Goal: Transaction & Acquisition: Purchase product/service

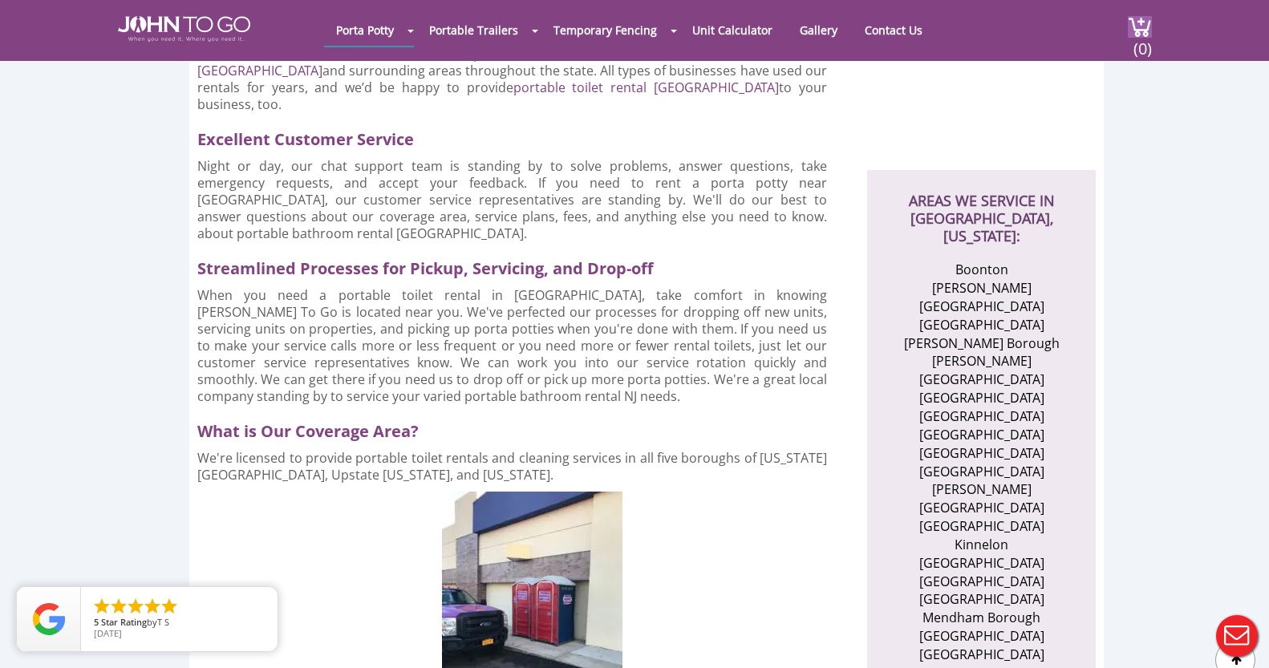
scroll to position [481, 0]
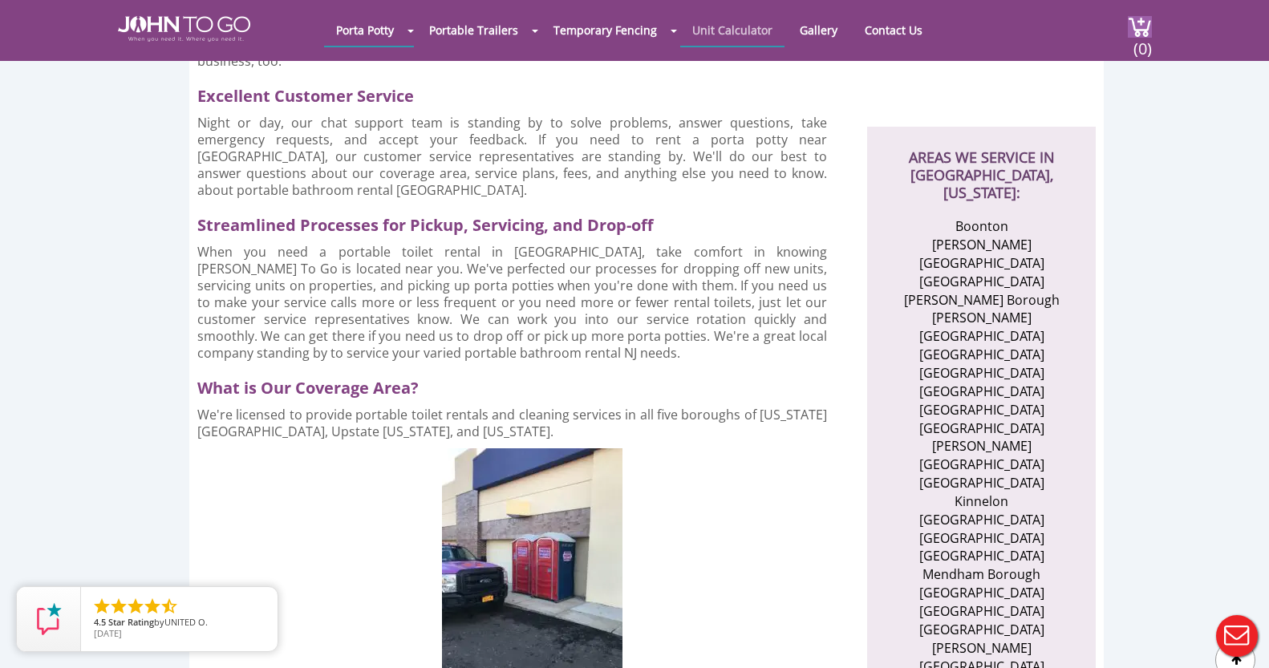
click at [733, 26] on link "Unit Calculator" at bounding box center [732, 29] width 104 height 31
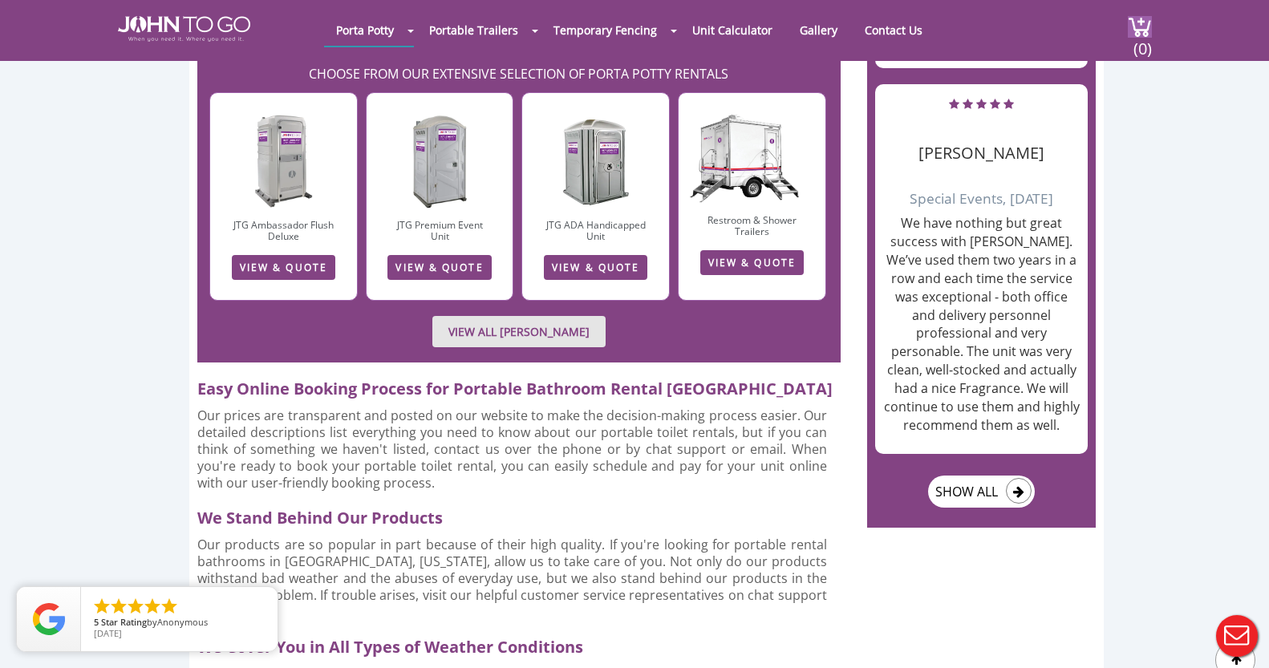
scroll to position [2006, 0]
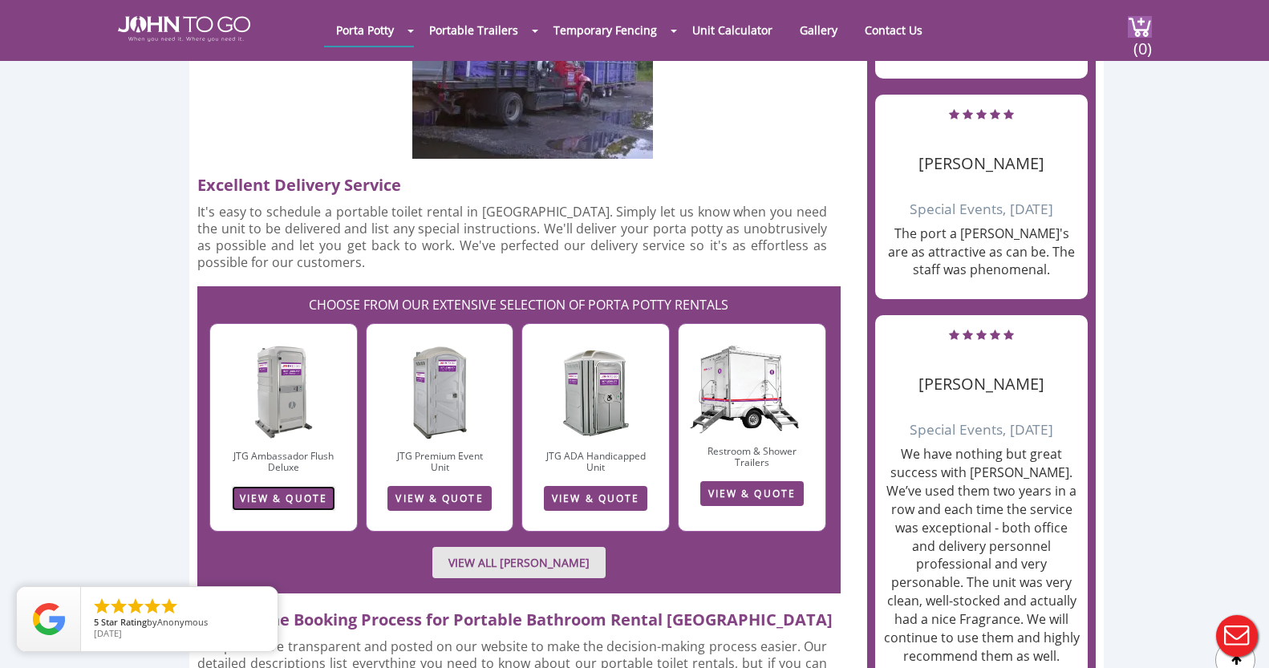
click at [279, 486] on link "VIEW & QUOTE" at bounding box center [283, 498] width 103 height 25
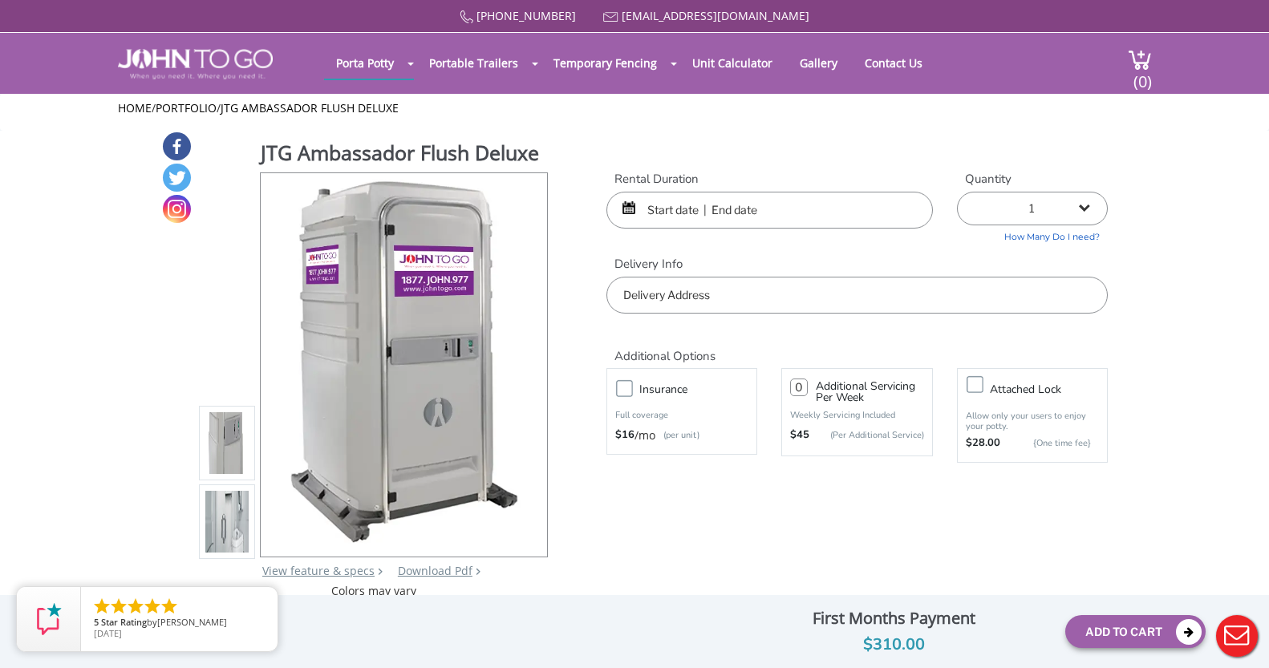
click at [771, 206] on input "text" at bounding box center [769, 210] width 327 height 37
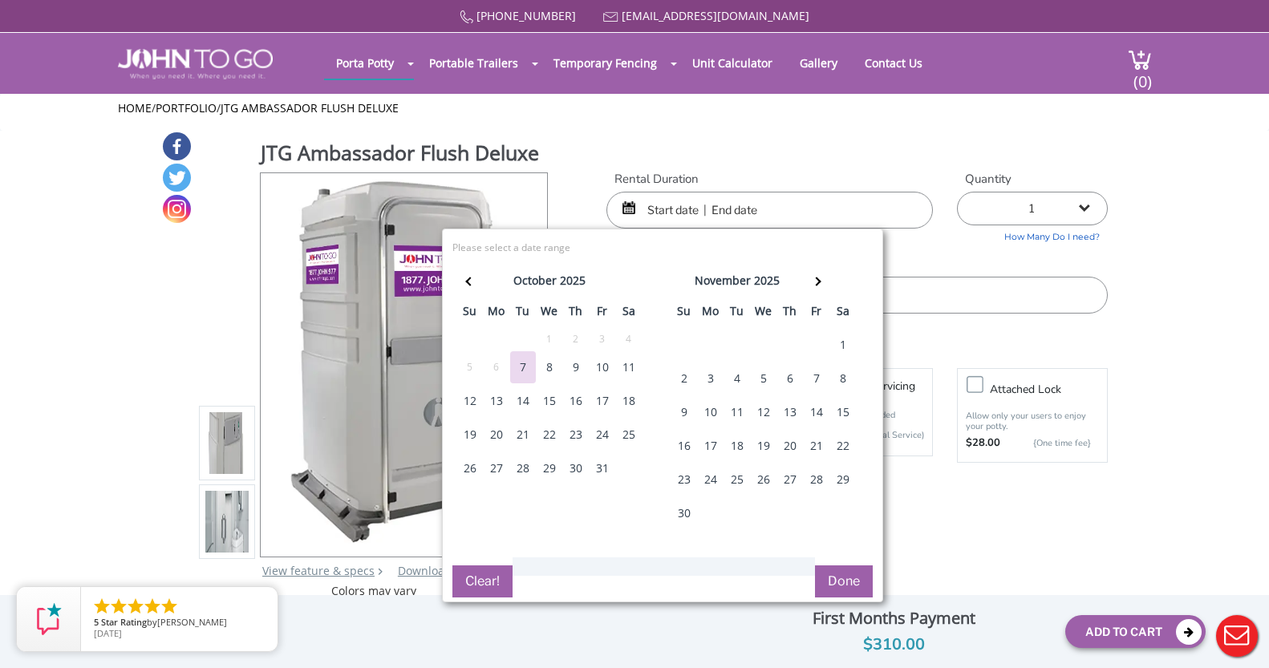
click at [599, 465] on div "31" at bounding box center [603, 468] width 26 height 32
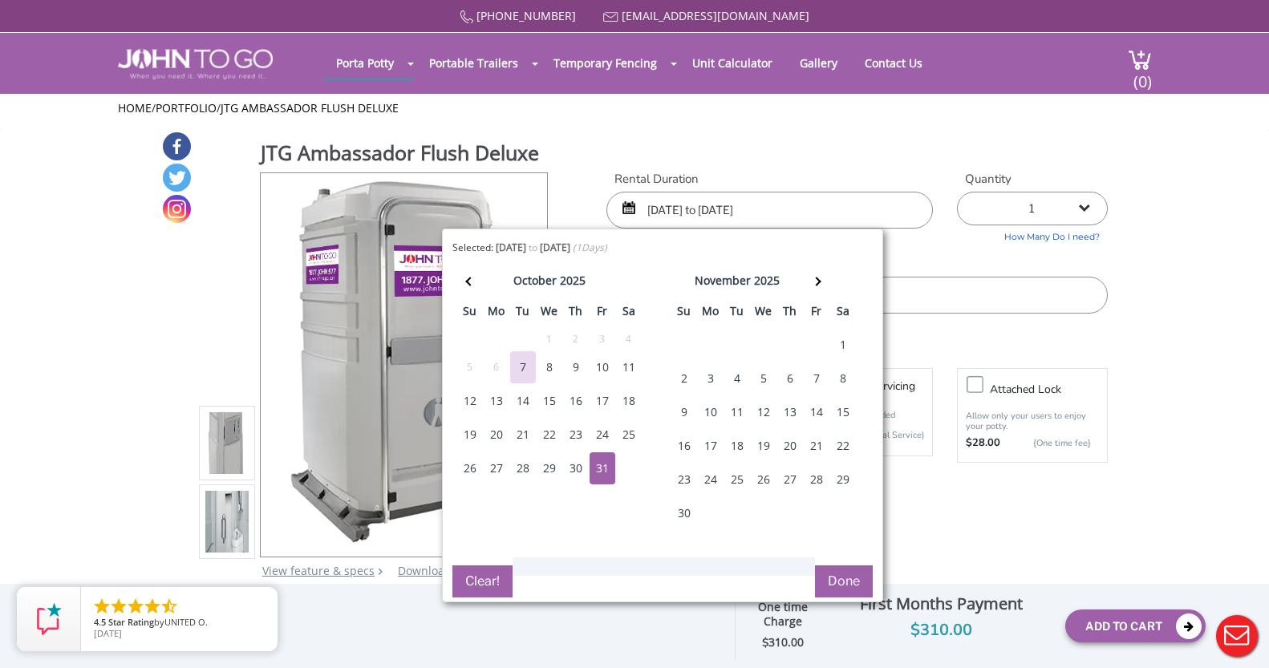
click at [838, 341] on div "1" at bounding box center [843, 345] width 26 height 32
click at [608, 469] on div "31" at bounding box center [603, 468] width 26 height 32
type input "[DATE] to [DATE]"
click at [852, 567] on button "Done" at bounding box center [844, 582] width 58 height 32
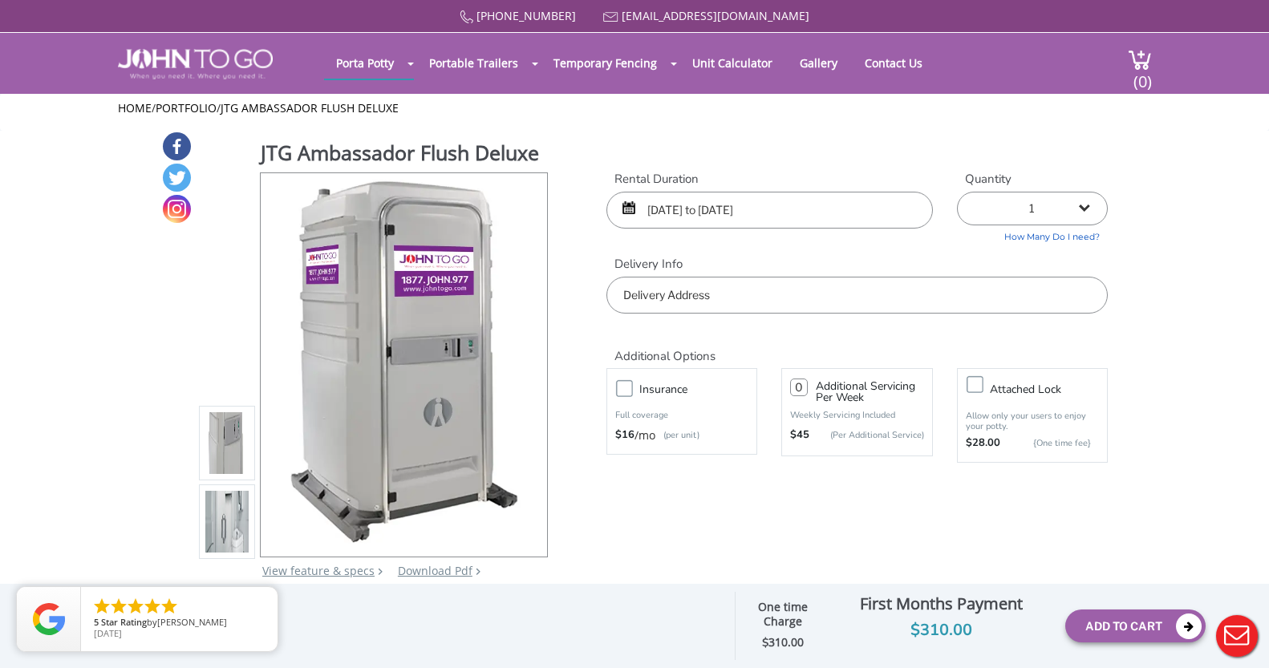
click at [822, 298] on input "text" at bounding box center [856, 295] width 501 height 37
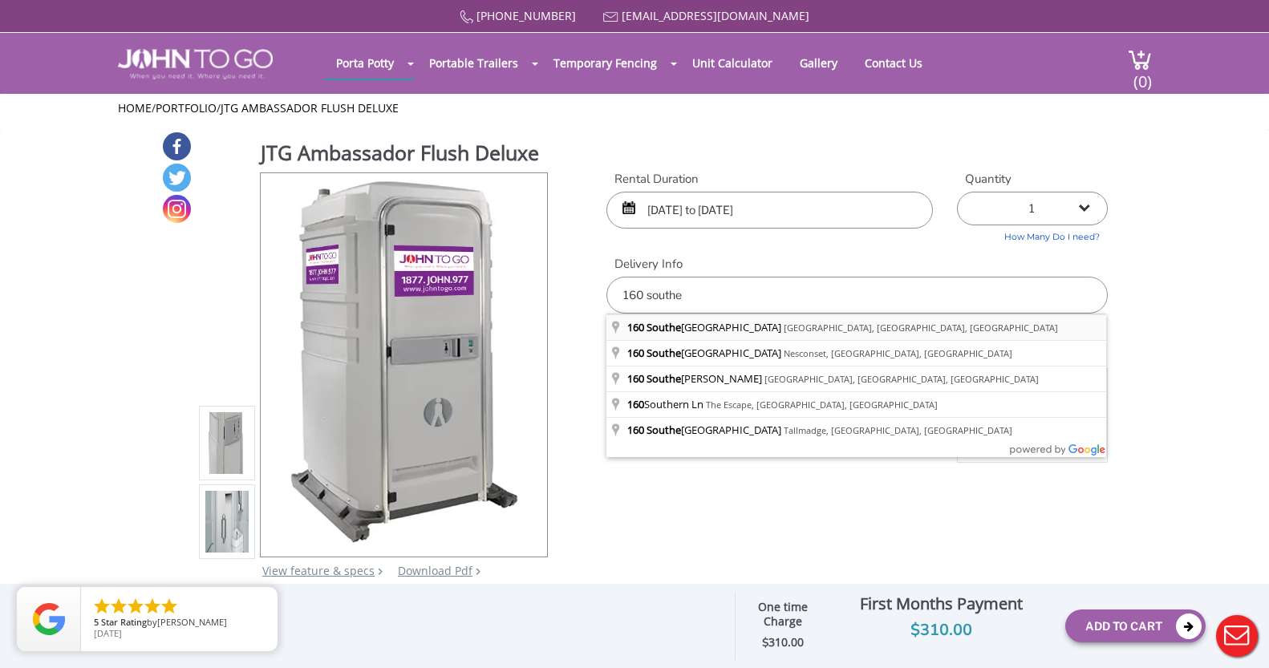
type input "160 Southern Boulevard, Chatham Township, NJ, USA"
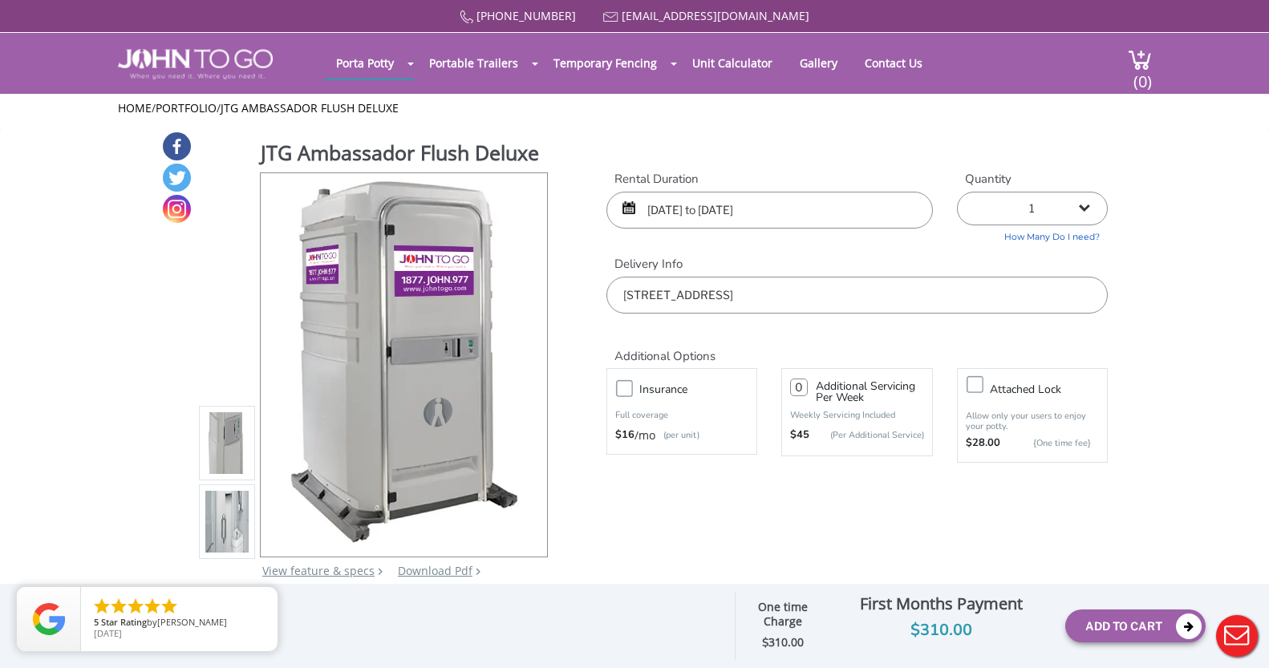
click at [1081, 203] on select "1 2 (5% discount) 3 (8% discount) 4 (10% discount) 5 (12% discount) 6 (12% disc…" at bounding box center [1032, 209] width 151 height 34
select select "2"
click at [957, 192] on select "1 2 (5% discount) 3 (8% discount) 4 (10% discount) 5 (12% discount) 6 (12% disc…" at bounding box center [1032, 209] width 151 height 34
click at [1116, 610] on button "Add To Cart" at bounding box center [1135, 626] width 140 height 33
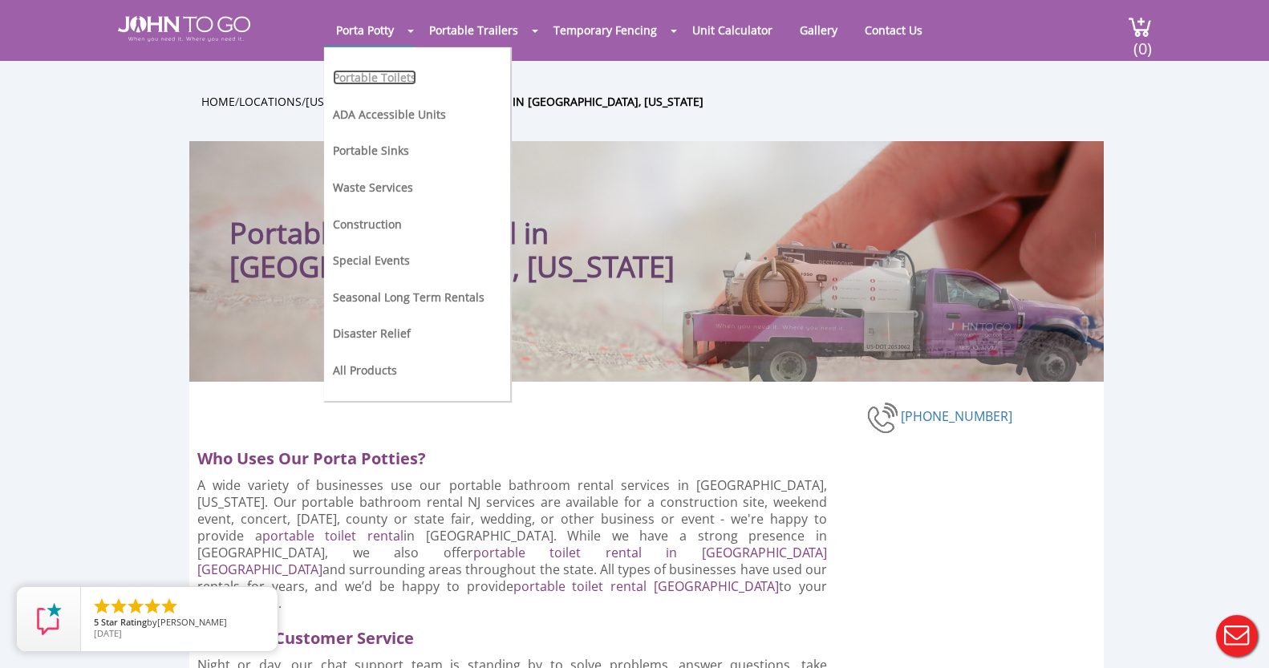
click at [380, 78] on link "Portable Toilets" at bounding box center [374, 77] width 83 height 15
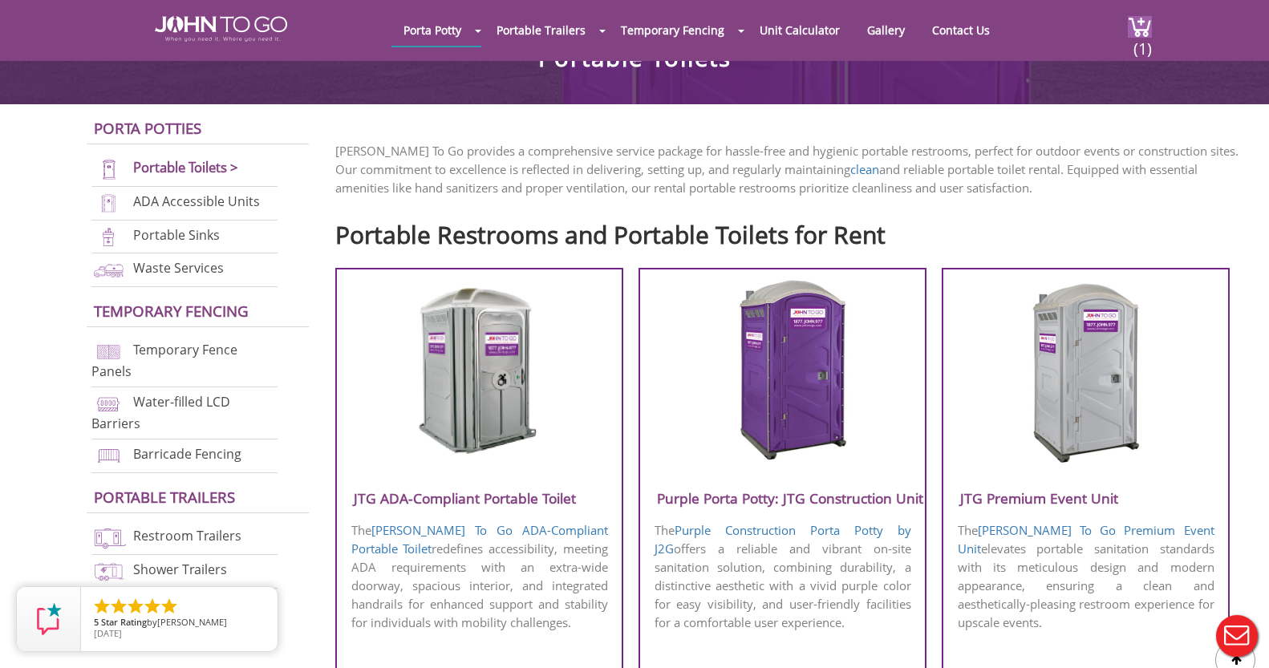
scroll to position [722, 0]
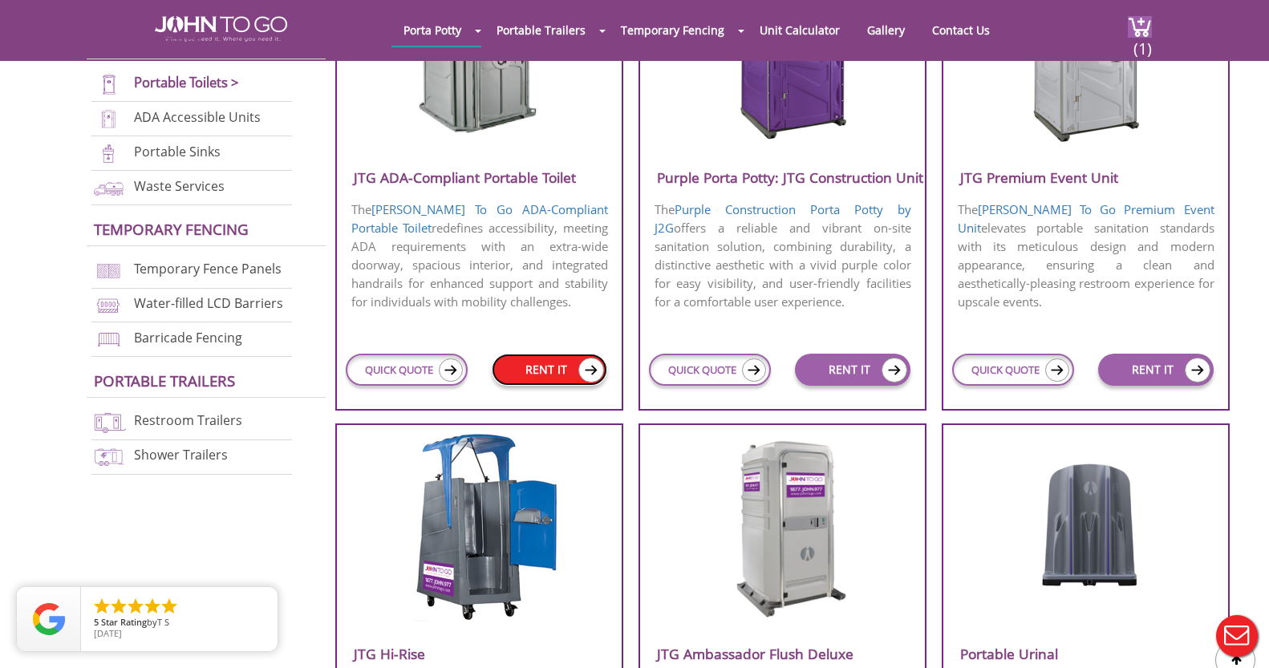
click at [549, 365] on link "RENT IT" at bounding box center [550, 370] width 116 height 32
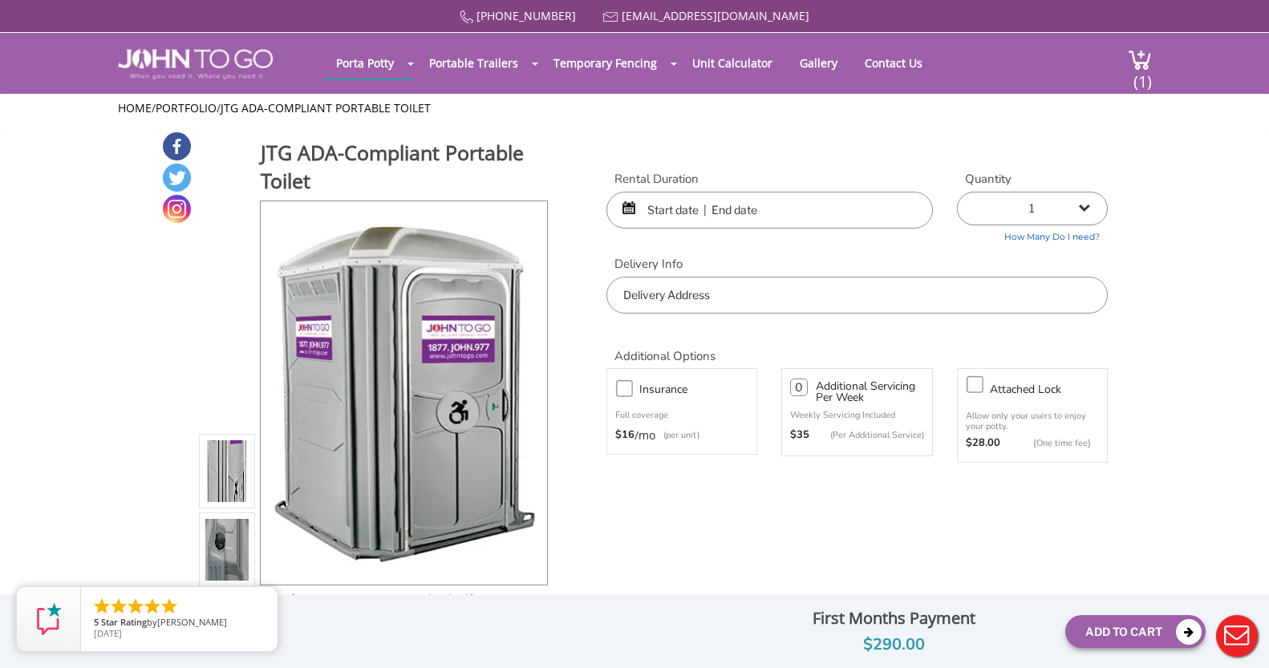
click at [805, 215] on input "text" at bounding box center [769, 210] width 327 height 37
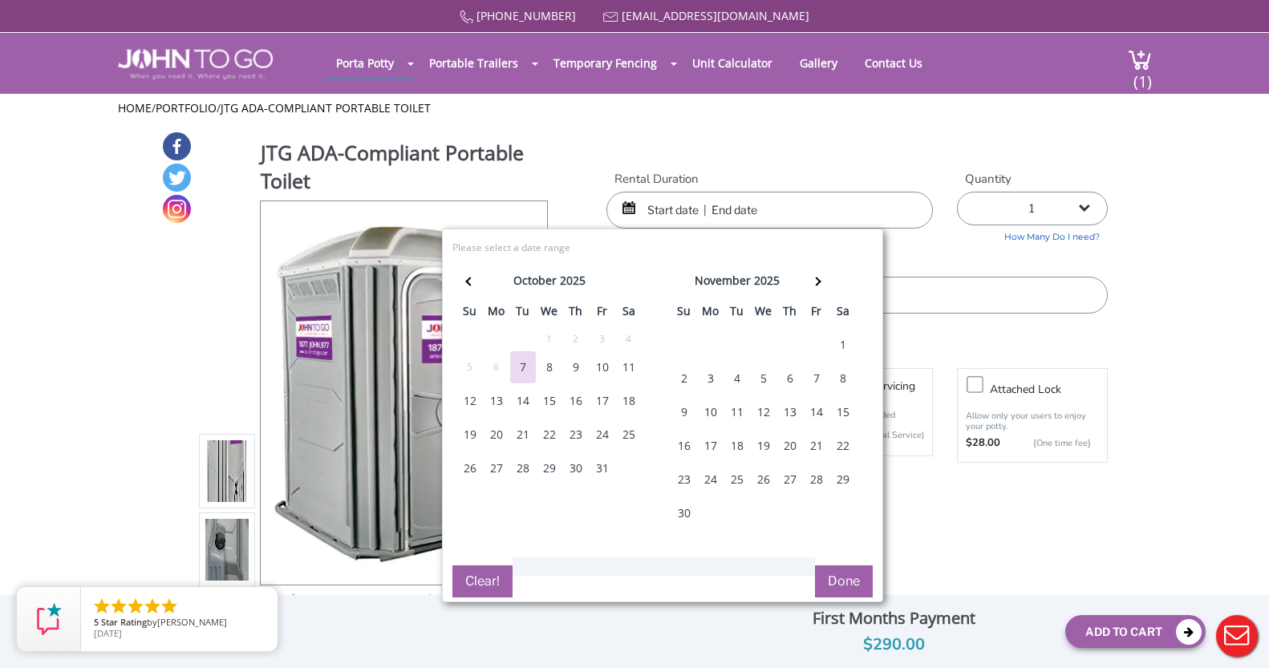
click at [602, 470] on div "31" at bounding box center [603, 468] width 26 height 32
click at [842, 347] on div "1" at bounding box center [843, 345] width 26 height 32
type input "[DATE] to [DATE]"
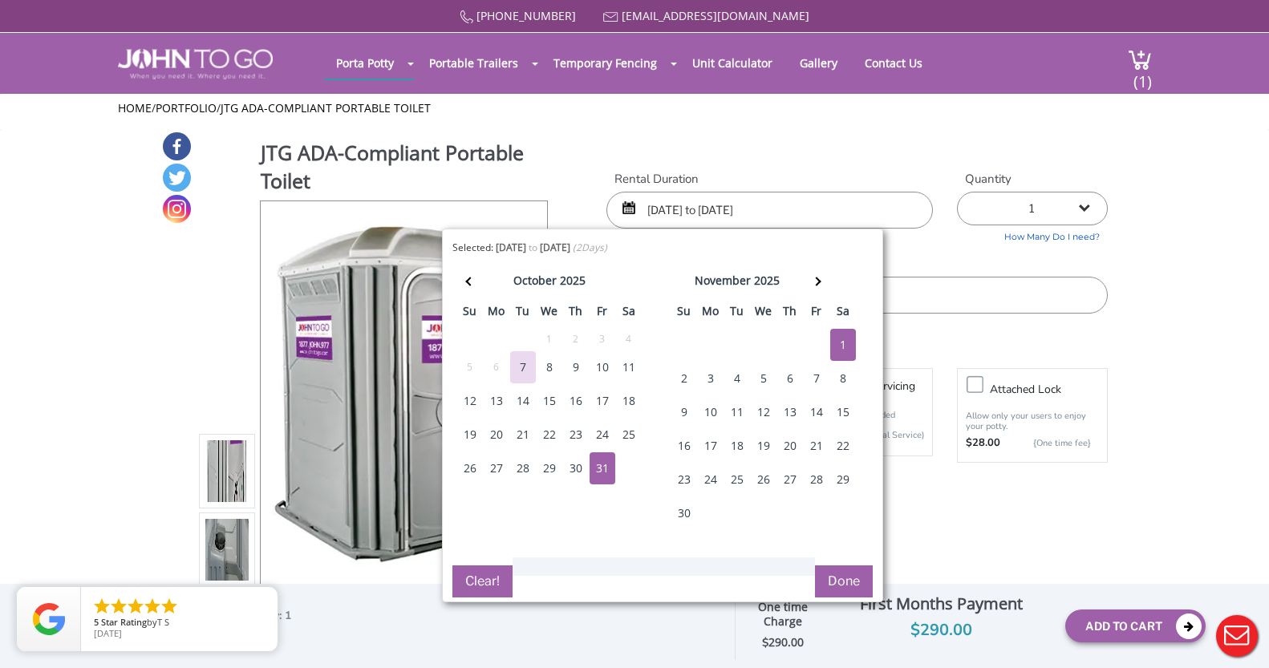
click at [868, 582] on button "Done" at bounding box center [844, 582] width 58 height 32
